Goal: Navigation & Orientation: Find specific page/section

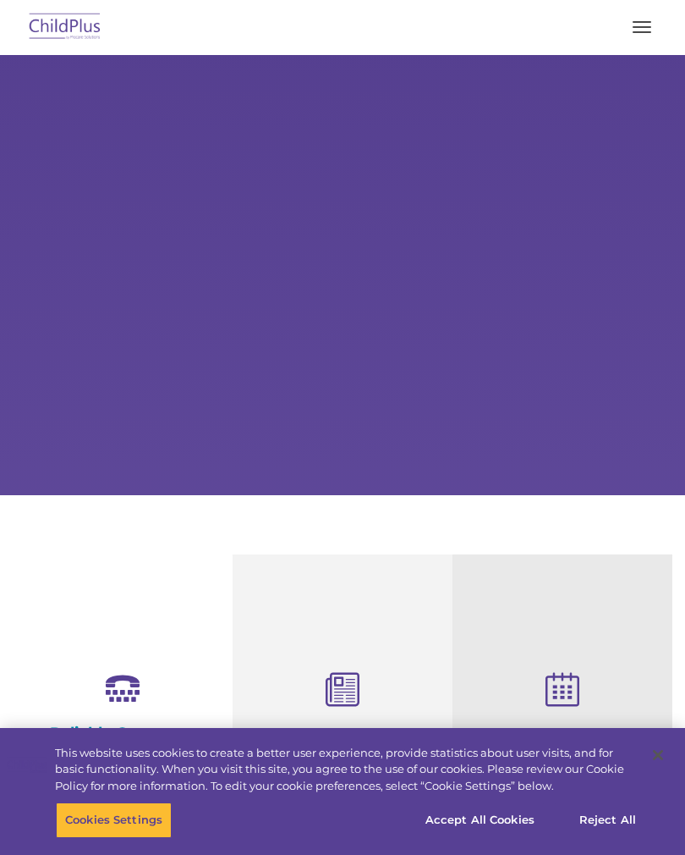
select select "MEDIUM"
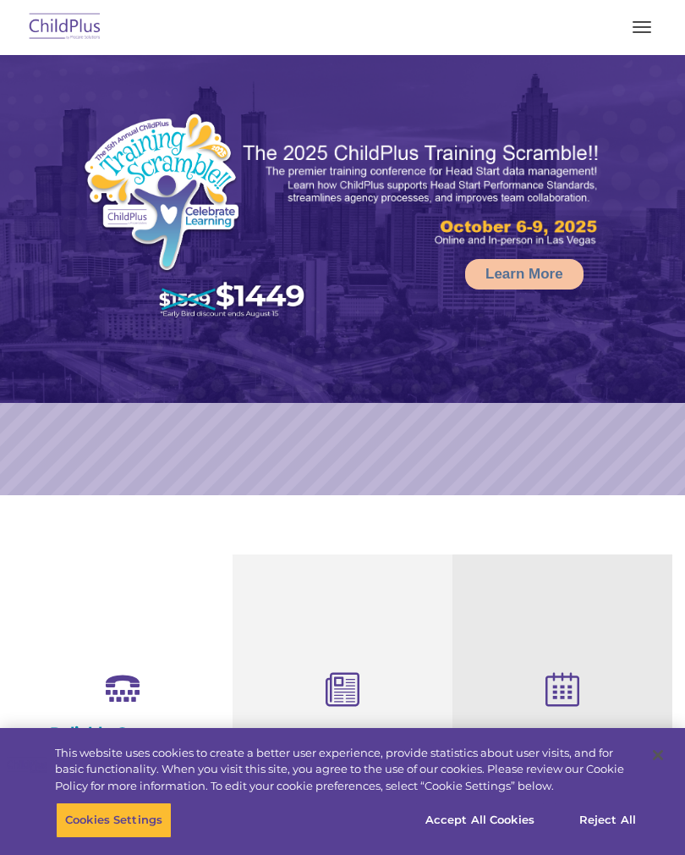
click at [636, 39] on button "button" at bounding box center [643, 27] width 36 height 27
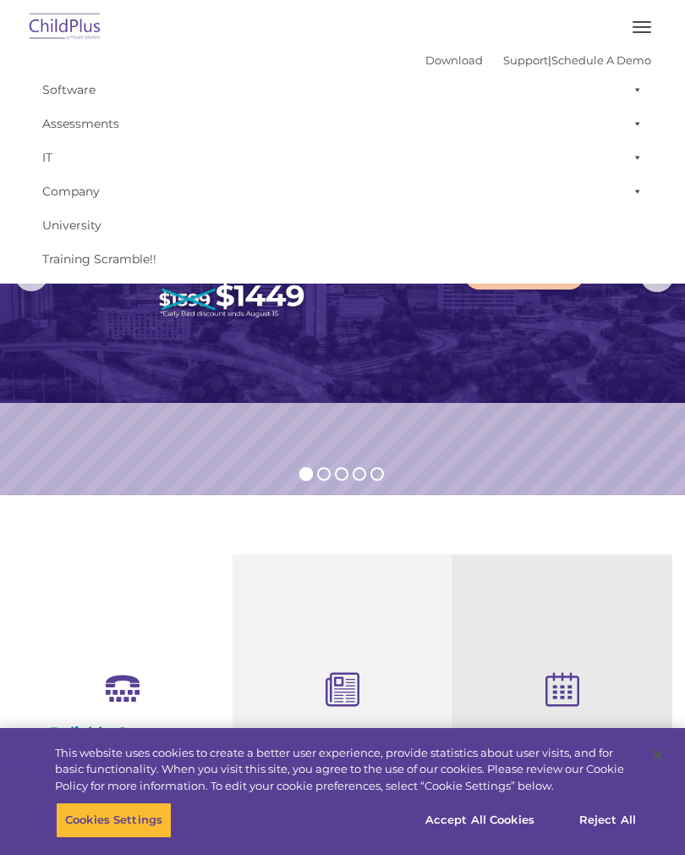
click at [644, 19] on button "button" at bounding box center [643, 27] width 36 height 27
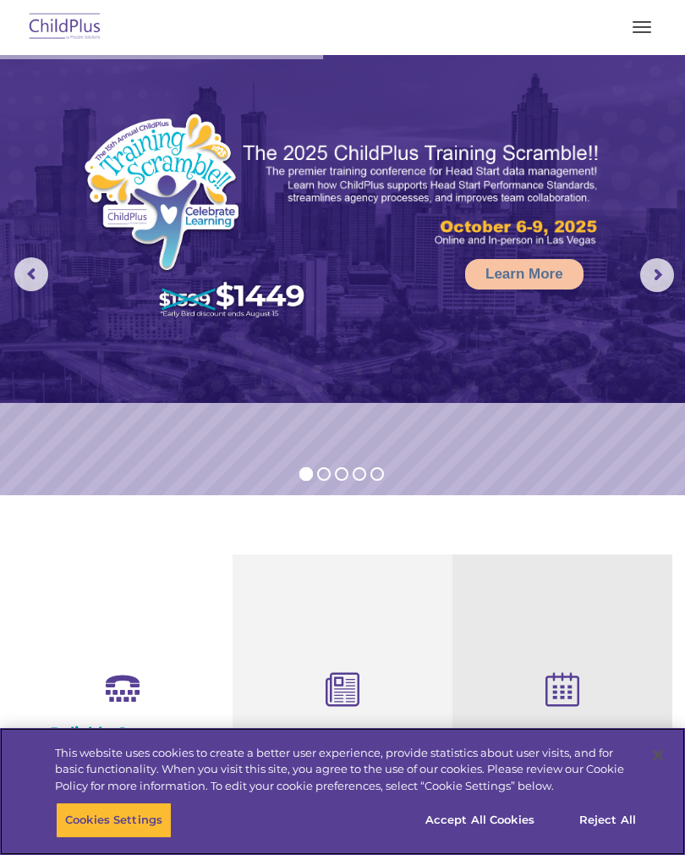
click at [515, 814] on button "Accept All Cookies" at bounding box center [480, 820] width 128 height 36
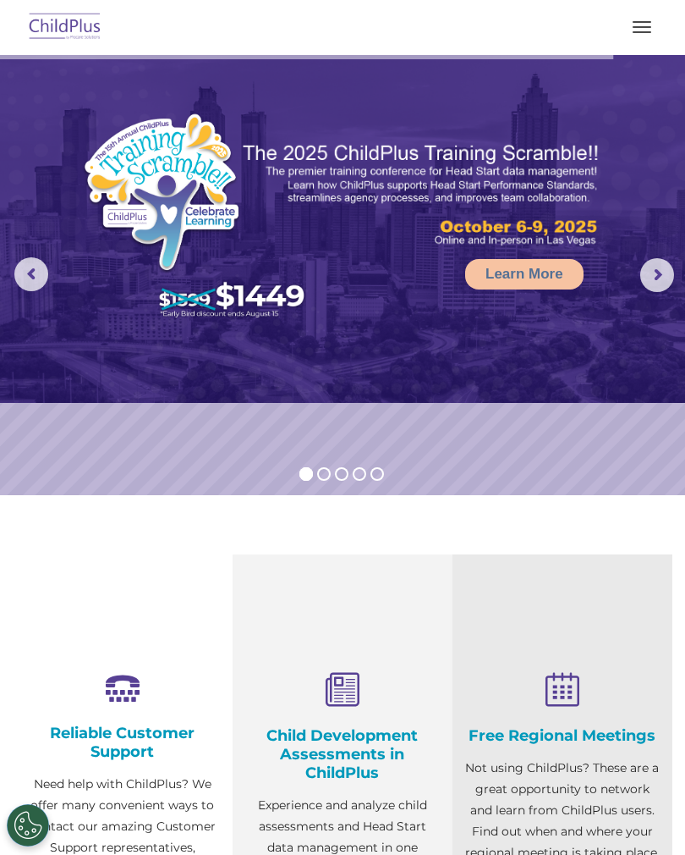
click at [641, 26] on span "button" at bounding box center [642, 27] width 19 height 2
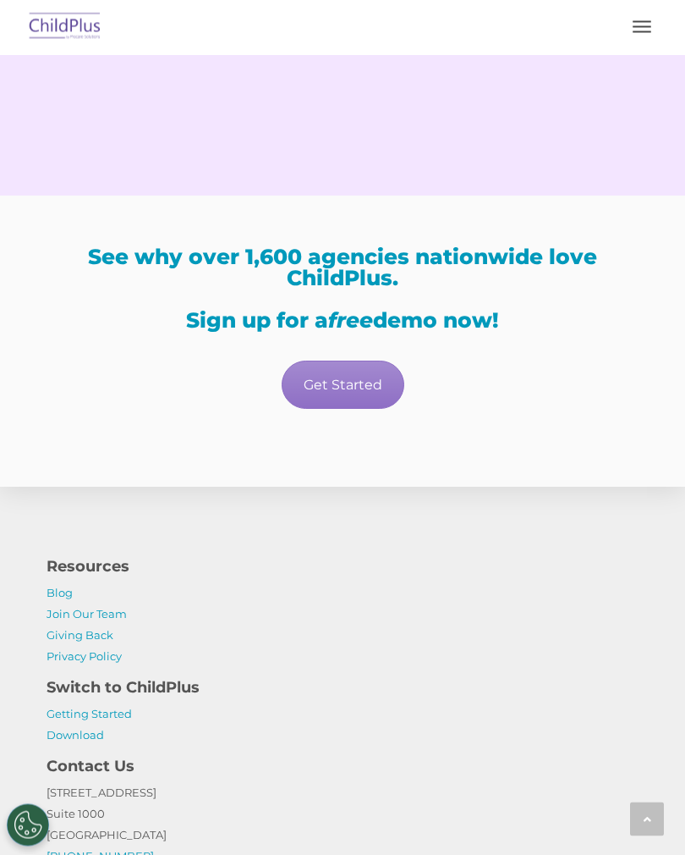
scroll to position [3288, 0]
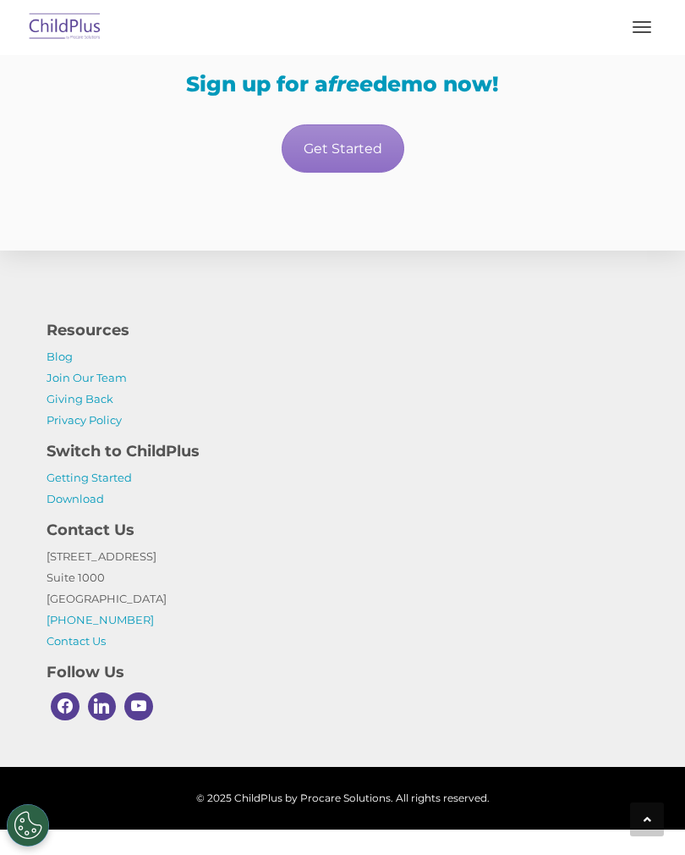
click at [102, 484] on link "Getting Started" at bounding box center [89, 478] width 85 height 14
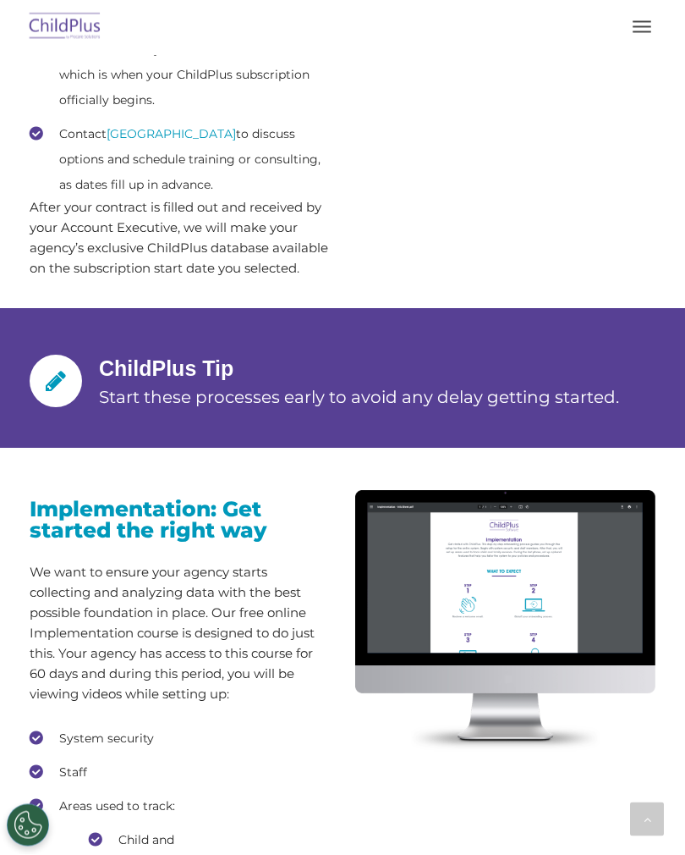
scroll to position [1630, 0]
